Goal: Task Accomplishment & Management: Manage account settings

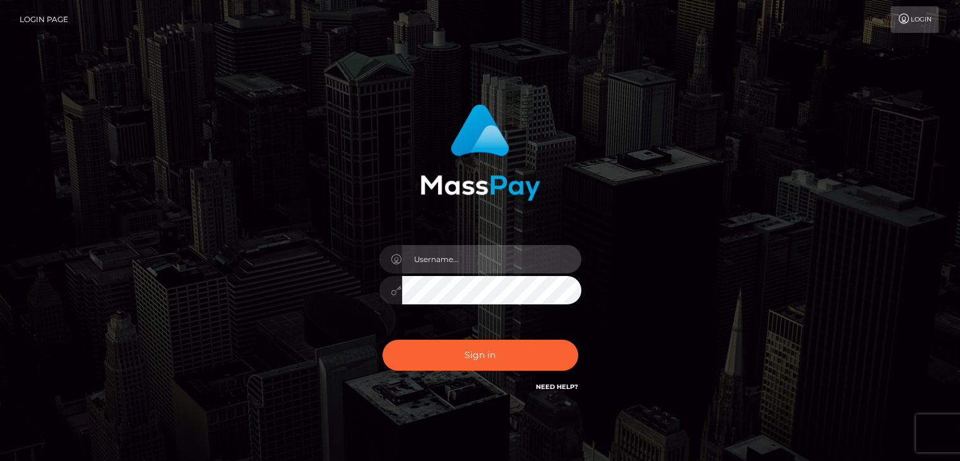
click at [456, 263] on input "text" at bounding box center [491, 259] width 179 height 28
click at [456, 260] on input "text" at bounding box center [491, 259] width 179 height 28
type input "Hishani"
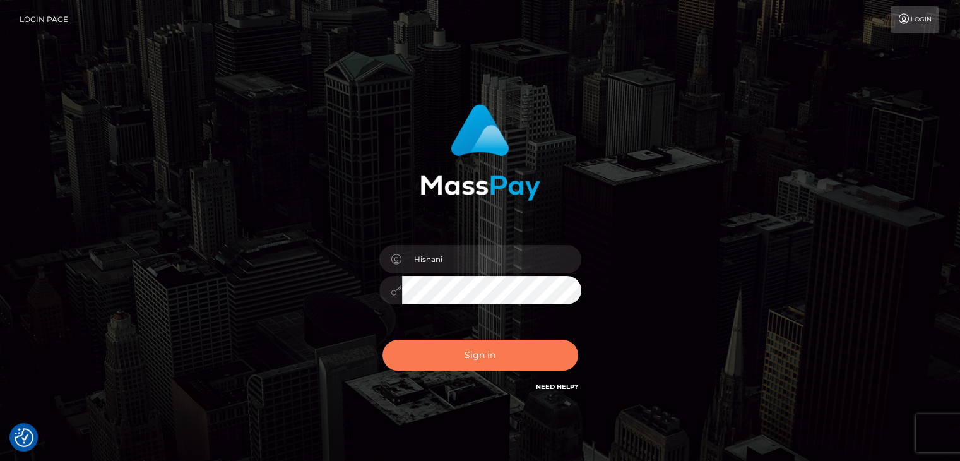
click at [473, 357] on button "Sign in" at bounding box center [480, 354] width 196 height 31
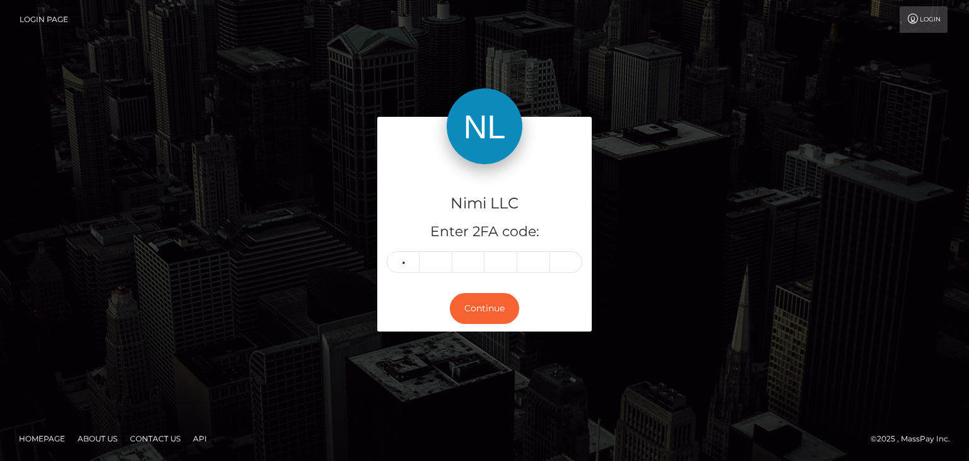
type input "5"
type input "4"
type input "2"
type input "6"
type input "8"
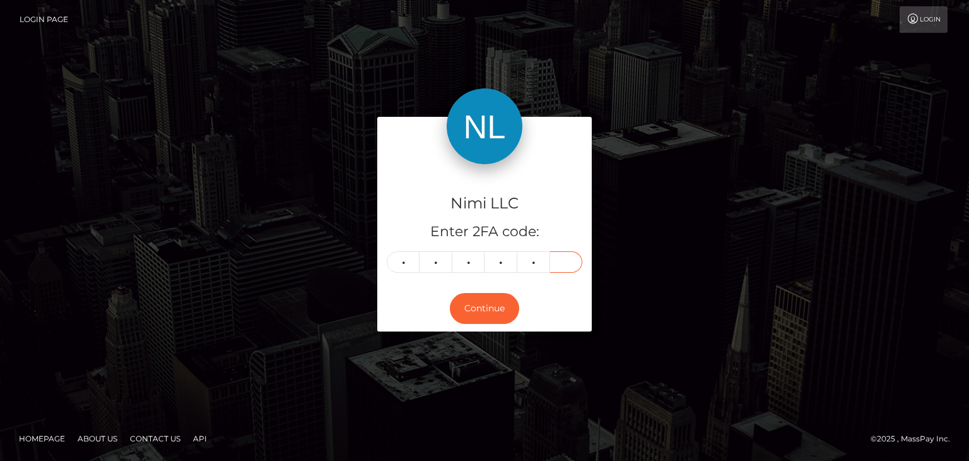
type input "9"
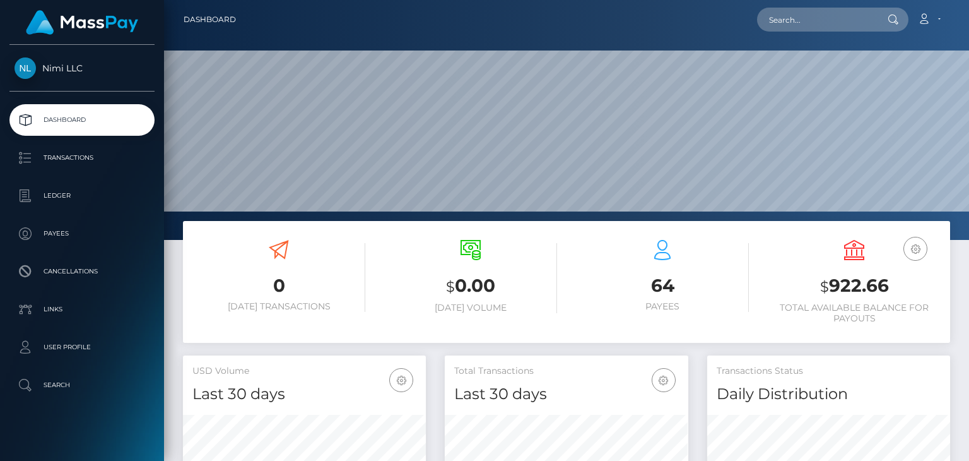
scroll to position [223, 242]
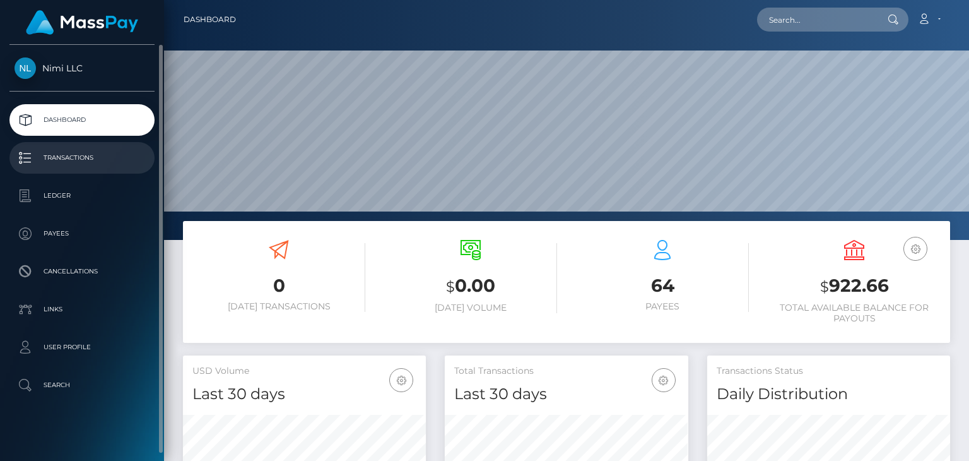
click at [54, 160] on p "Transactions" at bounding box center [82, 157] width 135 height 19
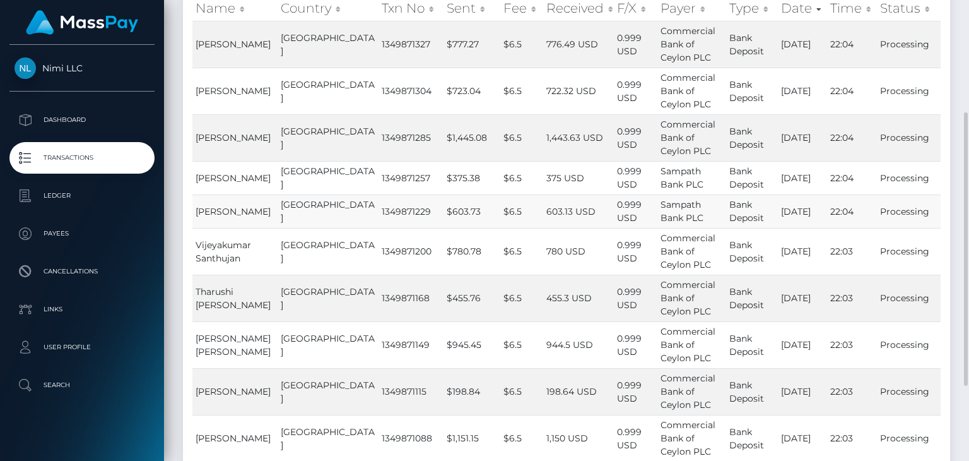
scroll to position [315, 0]
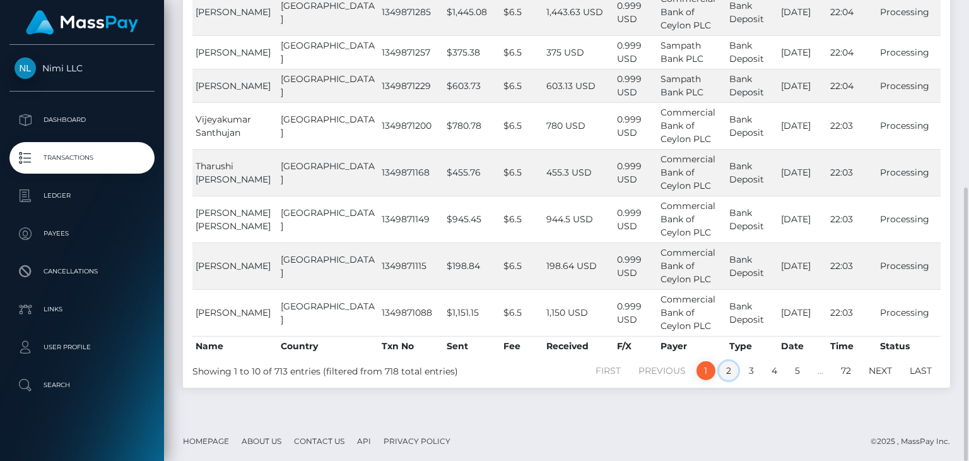
click at [729, 367] on link "2" at bounding box center [728, 370] width 19 height 19
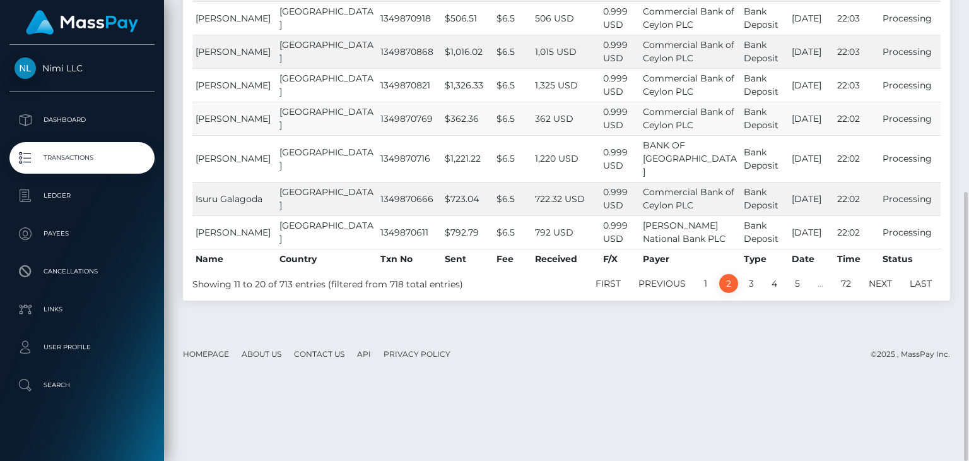
scroll to position [328, 0]
click at [745, 293] on link "3" at bounding box center [751, 283] width 19 height 19
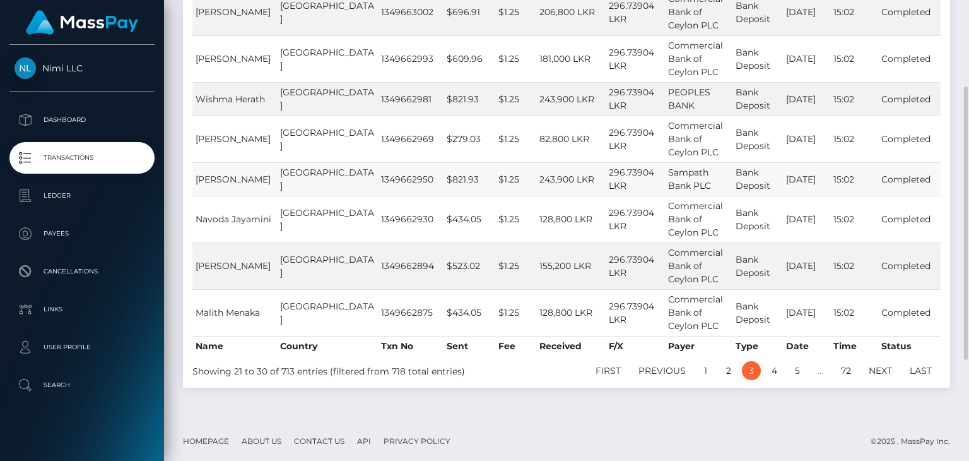
scroll to position [252, 0]
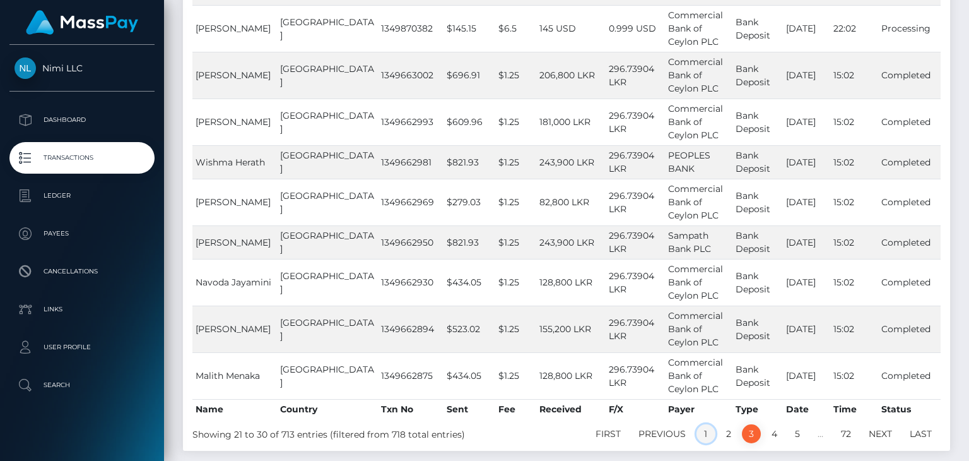
click at [707, 431] on link "1" at bounding box center [705, 433] width 19 height 19
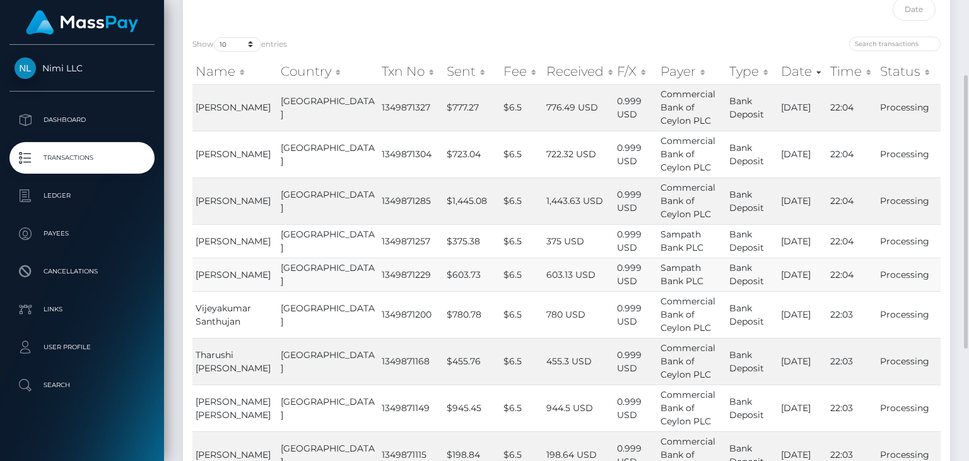
scroll to position [189, 0]
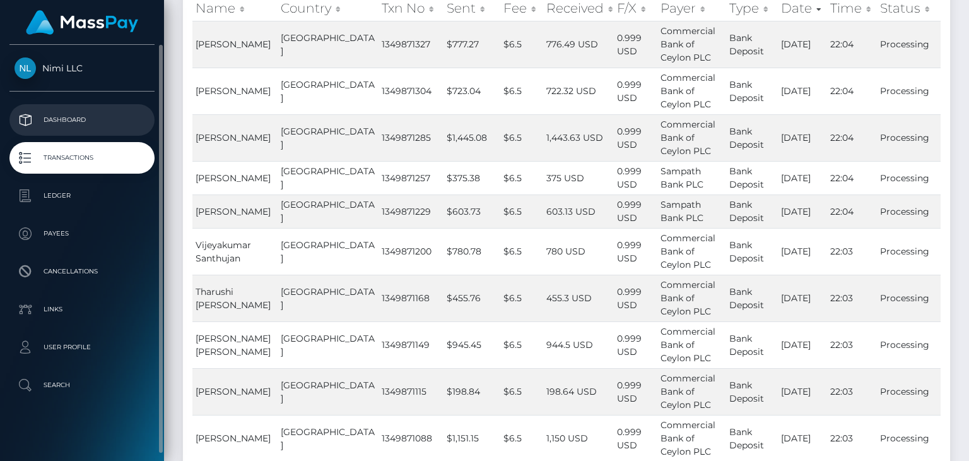
click at [76, 116] on p "Dashboard" at bounding box center [82, 119] width 135 height 19
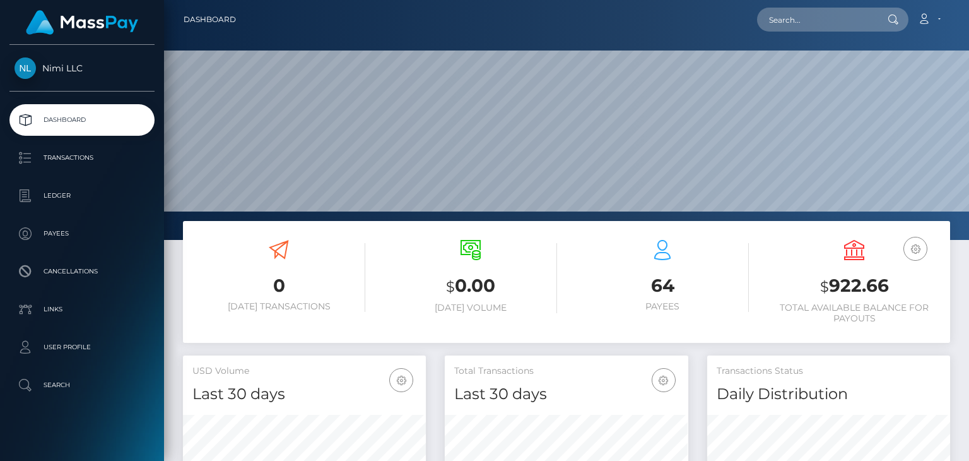
scroll to position [223, 242]
